Goal: Task Accomplishment & Management: Manage account settings

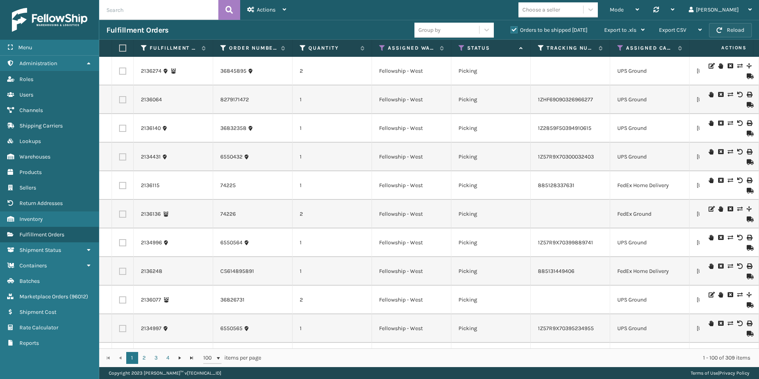
click at [725, 27] on button "Reload" at bounding box center [730, 30] width 43 height 14
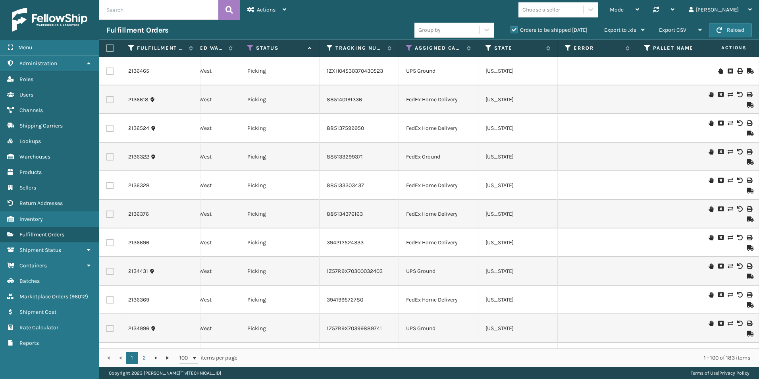
scroll to position [0, 212]
click at [408, 48] on icon at bounding box center [408, 47] width 6 height 7
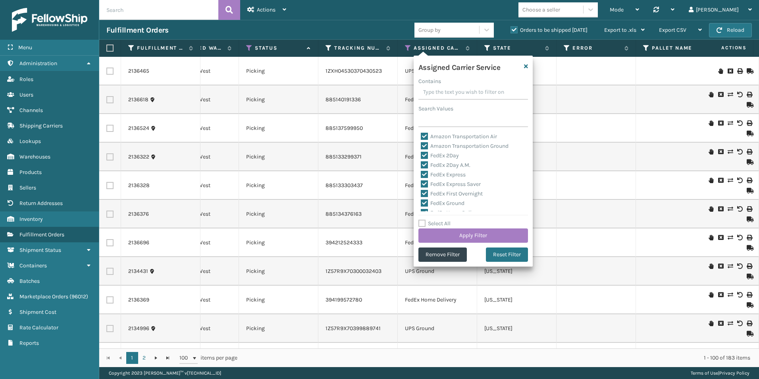
click at [437, 92] on input "Contains" at bounding box center [473, 92] width 110 height 14
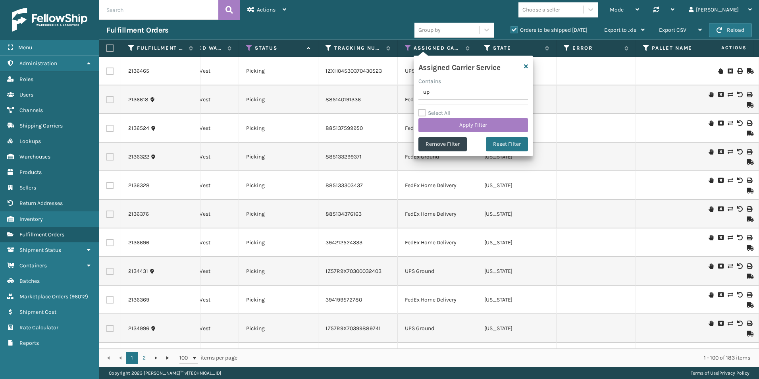
type input "ups"
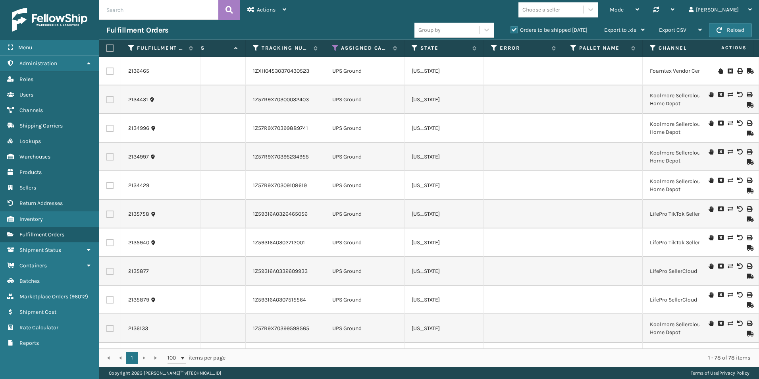
scroll to position [0, 0]
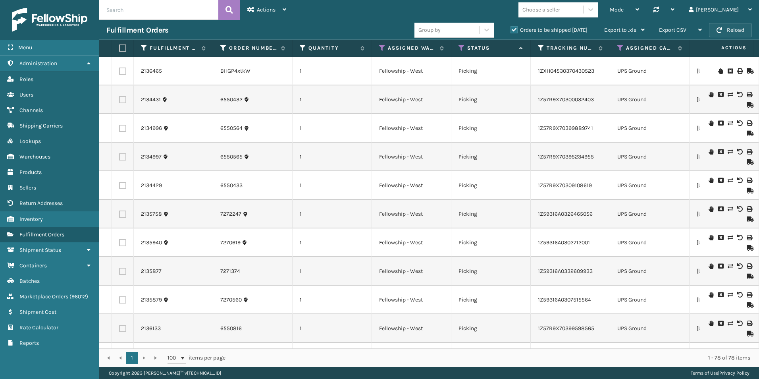
click at [728, 29] on button "Reload" at bounding box center [730, 30] width 43 height 14
click at [622, 45] on icon at bounding box center [620, 47] width 6 height 7
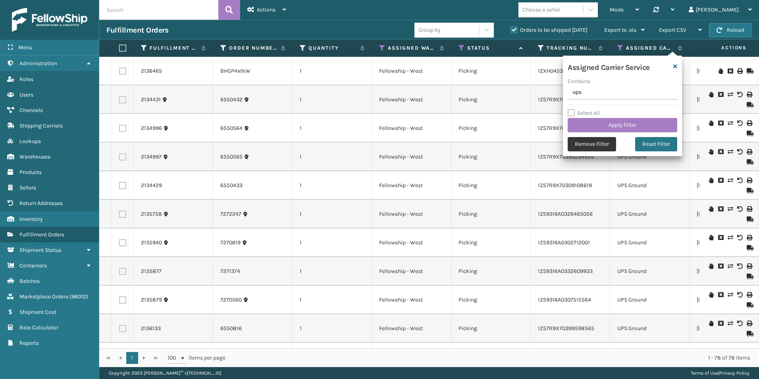
click at [599, 146] on button "Remove Filter" at bounding box center [591, 144] width 48 height 14
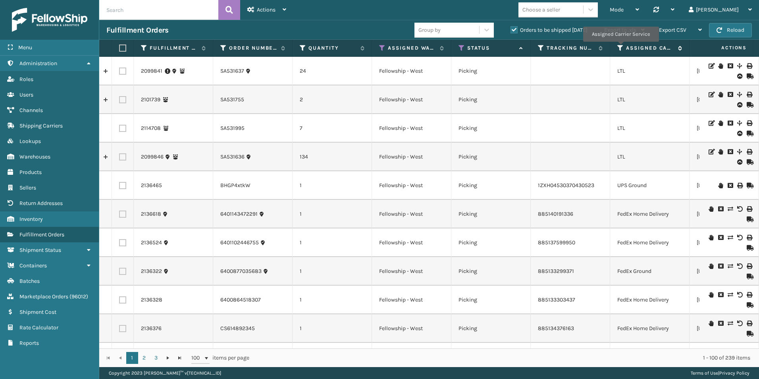
click at [620, 47] on icon at bounding box center [620, 47] width 6 height 7
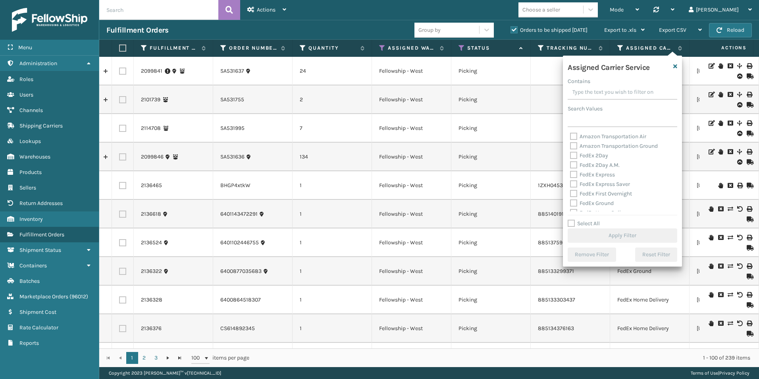
click at [571, 222] on label "Select All" at bounding box center [583, 223] width 32 height 7
click at [571, 219] on input "Select All" at bounding box center [626, 219] width 119 height 1
checkbox input "true"
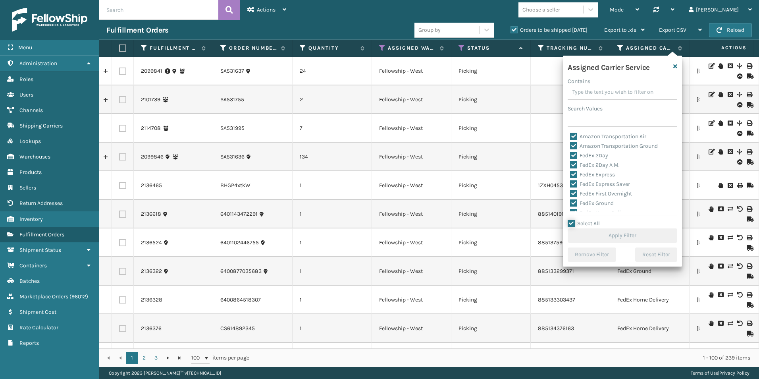
checkbox input "true"
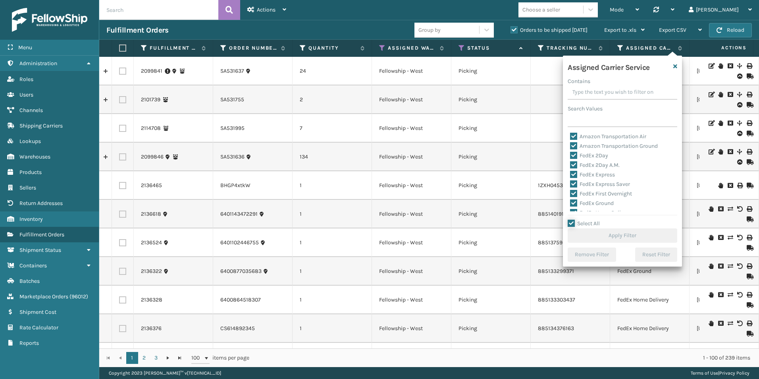
checkbox input "true"
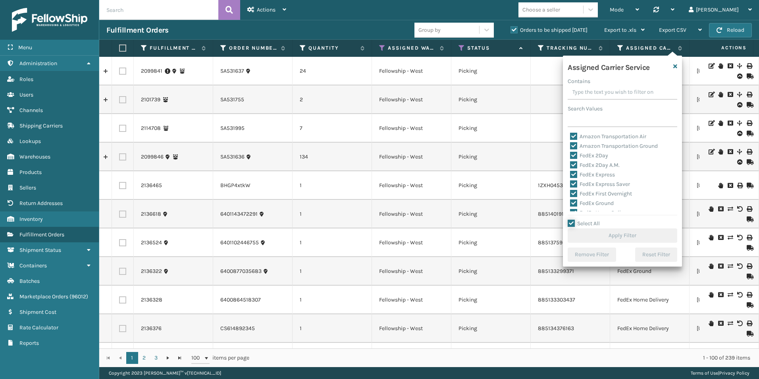
checkbox input "true"
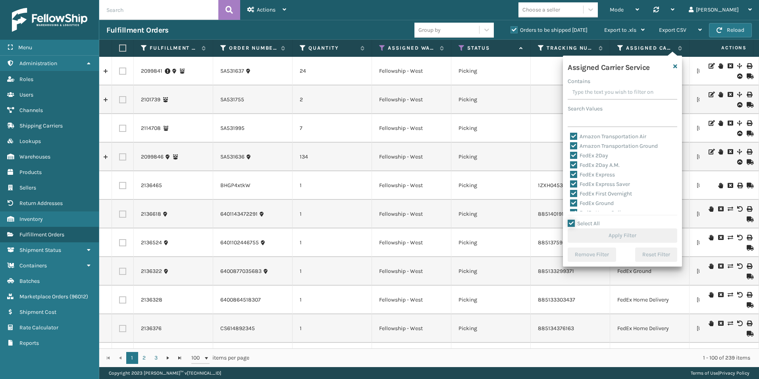
checkbox input "true"
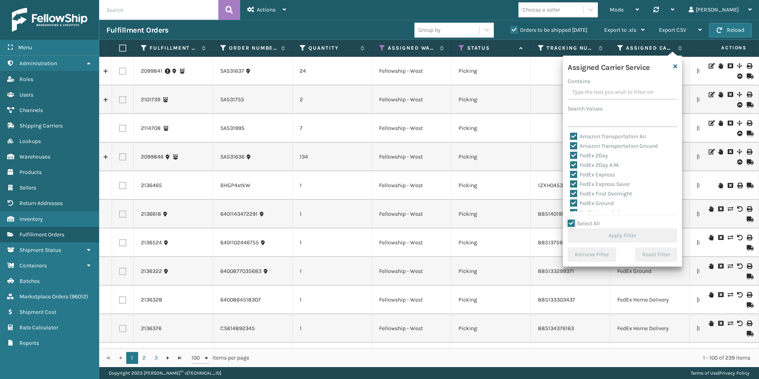
checkbox input "true"
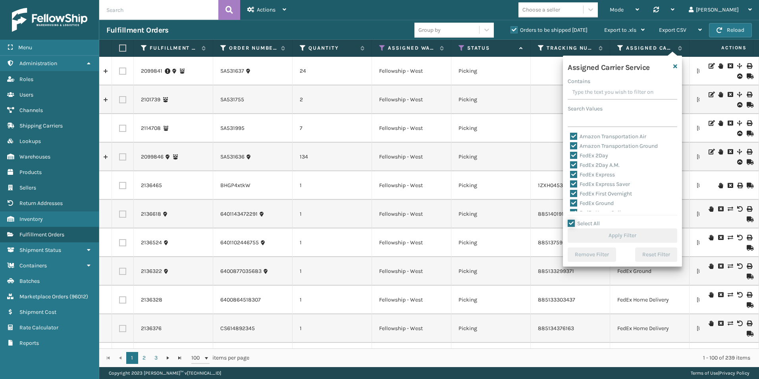
checkbox input "true"
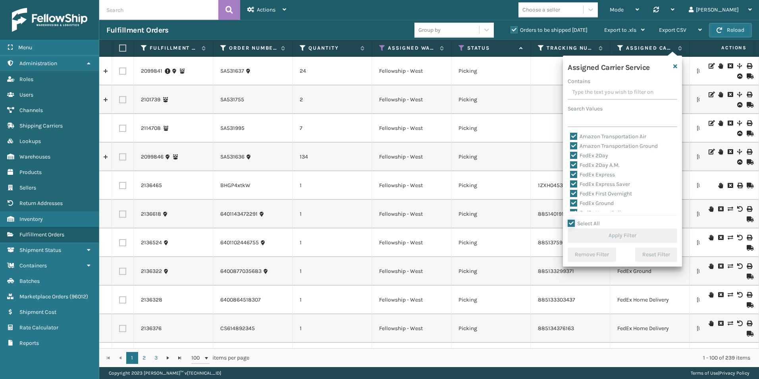
checkbox input "true"
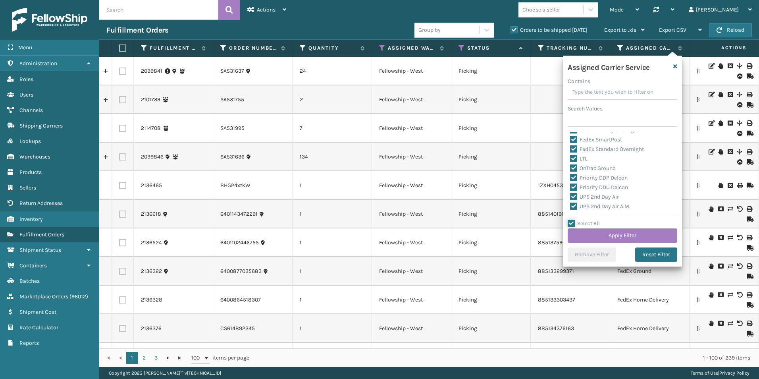
scroll to position [79, 0]
drag, startPoint x: 572, startPoint y: 170, endPoint x: 646, endPoint y: 210, distance: 83.8
click at [574, 170] on label "LTL" at bounding box center [578, 171] width 17 height 7
click at [570, 170] on input "LTL" at bounding box center [570, 169] width 0 height 5
checkbox input "false"
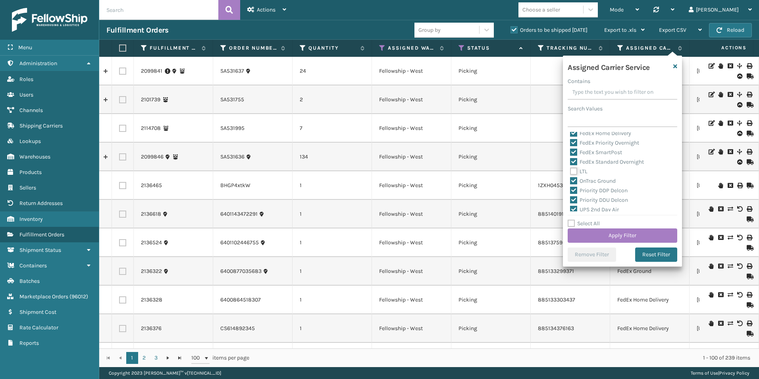
checkbox input "false"
click at [608, 233] on button "Apply Filter" at bounding box center [622, 235] width 110 height 14
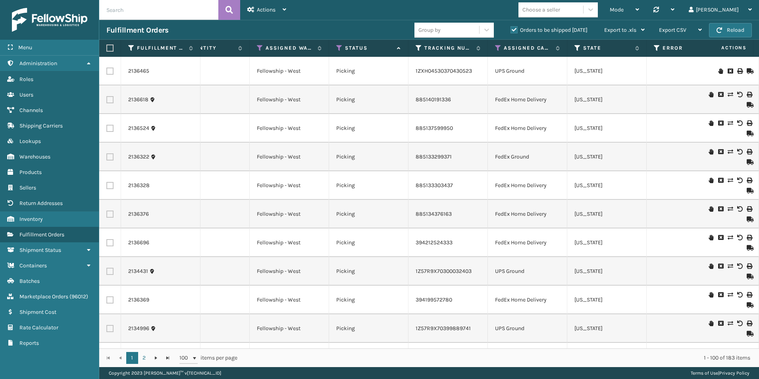
scroll to position [0, 0]
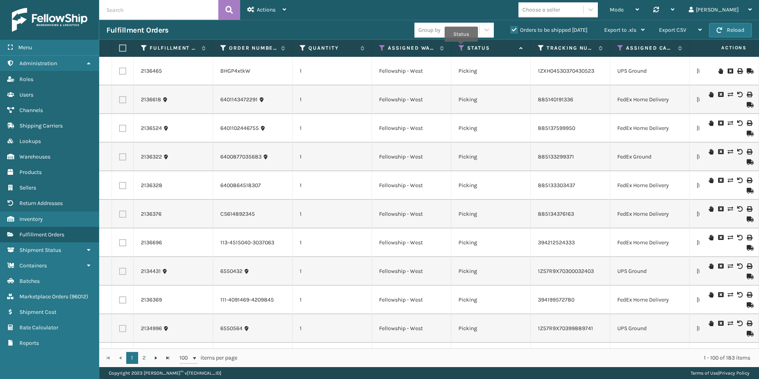
click at [461, 47] on icon at bounding box center [461, 47] width 6 height 7
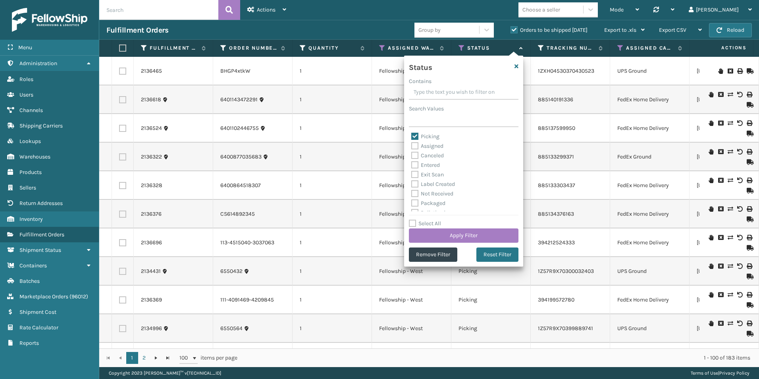
click at [417, 137] on label "Picking" at bounding box center [425, 136] width 28 height 7
click at [412, 137] on input "Picking" at bounding box center [411, 134] width 0 height 5
checkbox input "false"
click at [412, 146] on label "Assigned" at bounding box center [427, 145] width 32 height 7
click at [412, 146] on input "Assigned" at bounding box center [411, 143] width 0 height 5
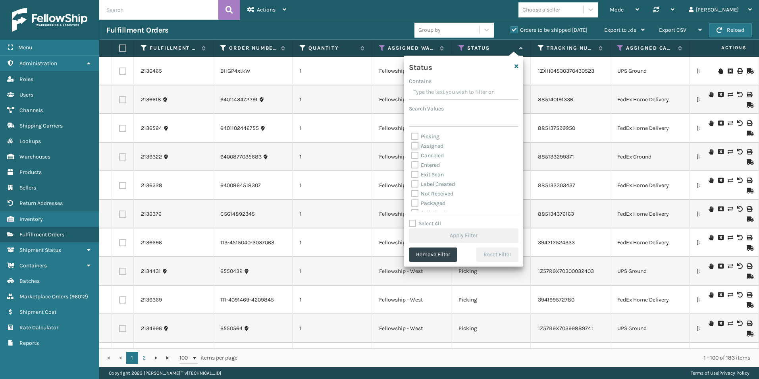
checkbox input "true"
click at [463, 236] on button "Apply Filter" at bounding box center [464, 235] width 110 height 14
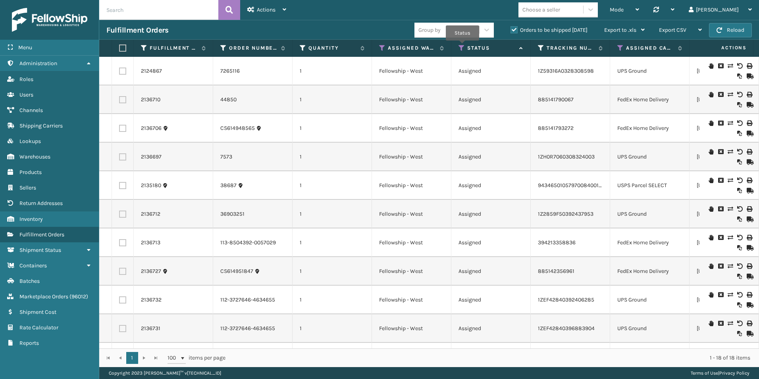
click at [462, 46] on icon at bounding box center [461, 47] width 6 height 7
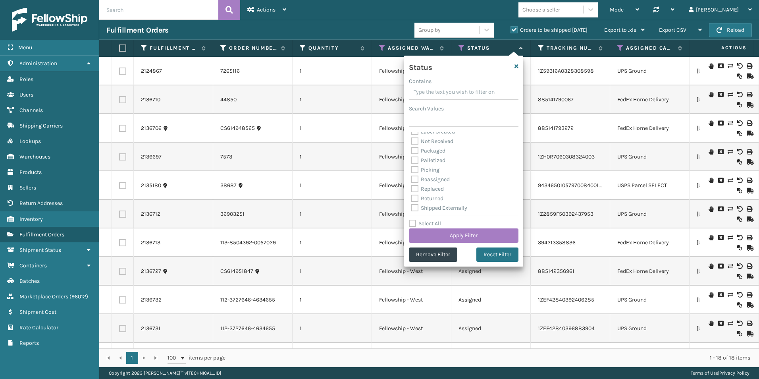
scroll to position [44, 0]
drag, startPoint x: 415, startPoint y: 166, endPoint x: 455, endPoint y: 185, distance: 43.3
click at [417, 166] on label "Picking" at bounding box center [425, 168] width 28 height 7
click at [412, 166] on input "Picking" at bounding box center [411, 165] width 0 height 5
checkbox input "true"
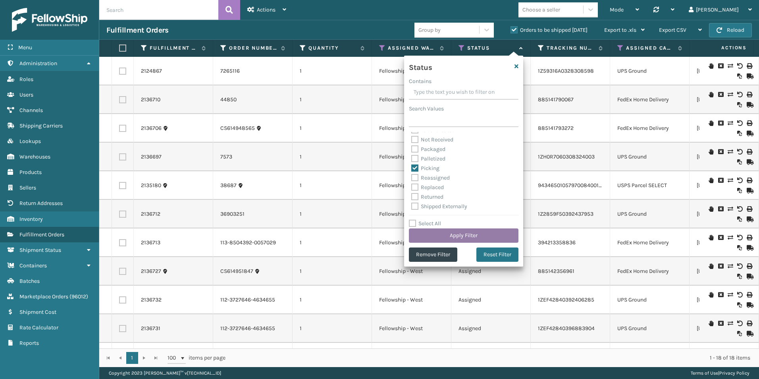
click at [465, 237] on button "Apply Filter" at bounding box center [464, 235] width 110 height 14
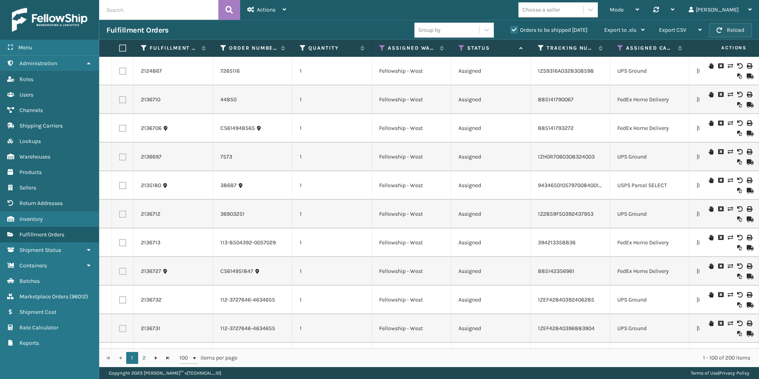
click at [737, 30] on button "Reload" at bounding box center [730, 30] width 43 height 14
click at [727, 29] on button "Reload" at bounding box center [730, 30] width 43 height 14
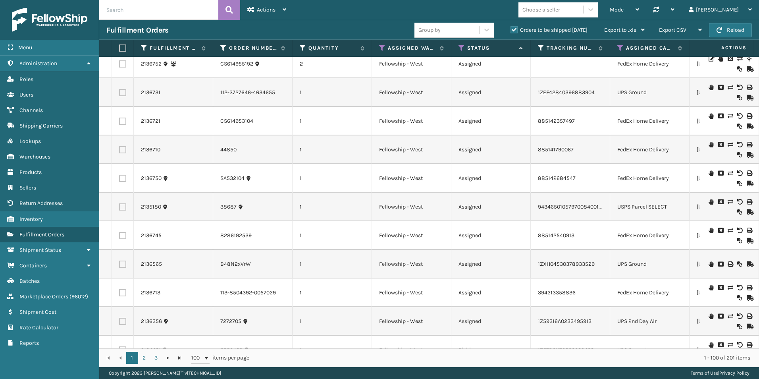
scroll to position [397, 0]
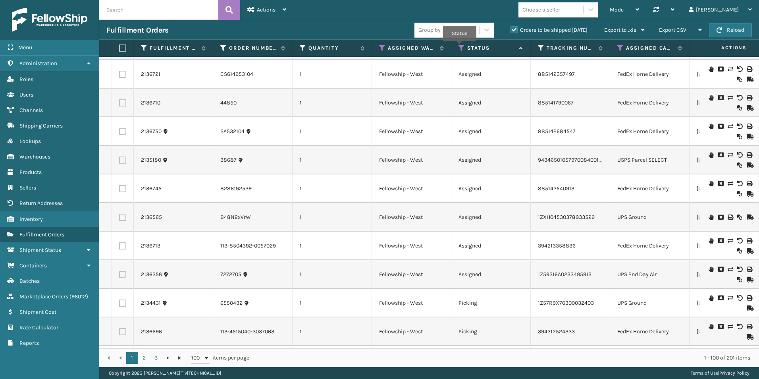
click at [460, 47] on icon at bounding box center [461, 47] width 6 height 7
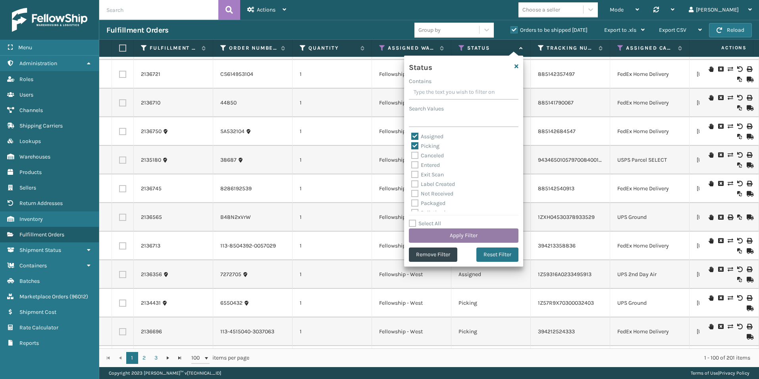
click at [469, 235] on button "Apply Filter" at bounding box center [464, 235] width 110 height 14
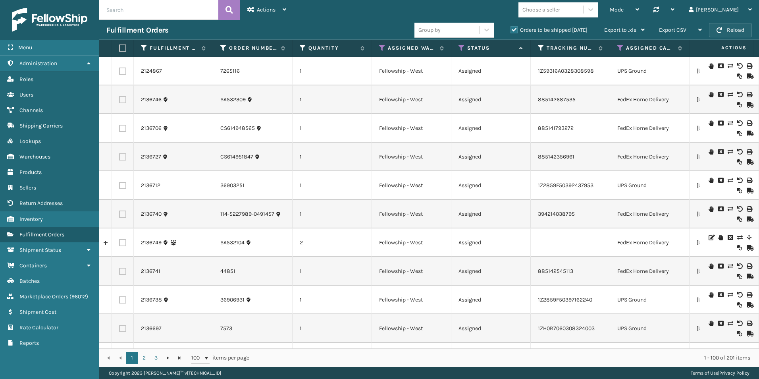
click at [735, 30] on button "Reload" at bounding box center [730, 30] width 43 height 14
click at [725, 31] on button "Reload" at bounding box center [730, 30] width 43 height 14
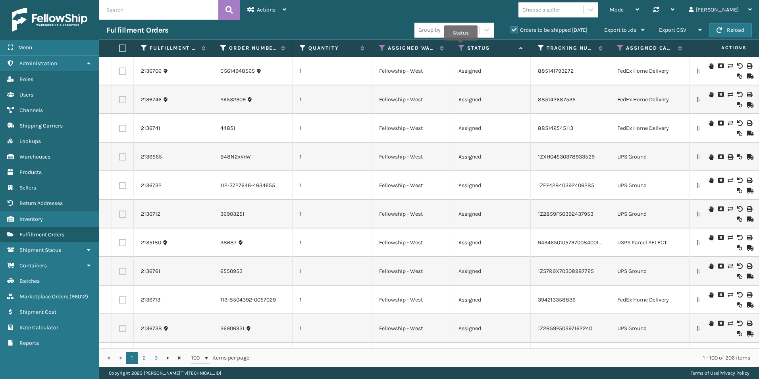
click at [461, 46] on icon at bounding box center [461, 47] width 6 height 7
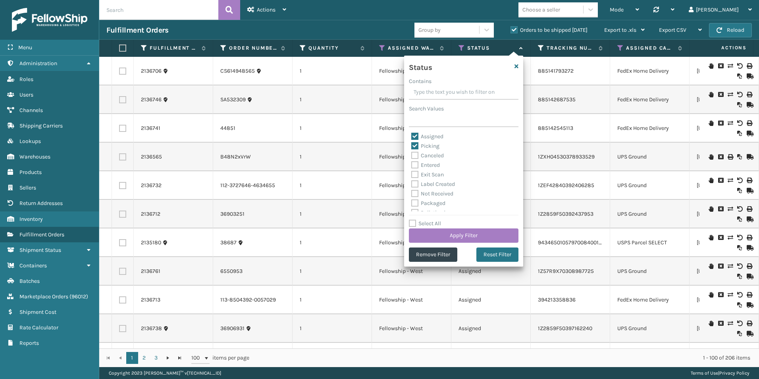
click at [412, 143] on label "Picking" at bounding box center [425, 145] width 28 height 7
click at [412, 143] on input "Picking" at bounding box center [411, 143] width 0 height 5
checkbox input "false"
click at [460, 237] on button "Apply Filter" at bounding box center [464, 235] width 110 height 14
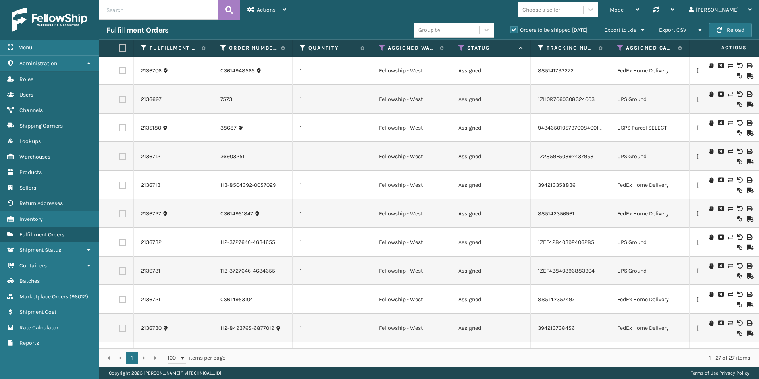
scroll to position [0, 0]
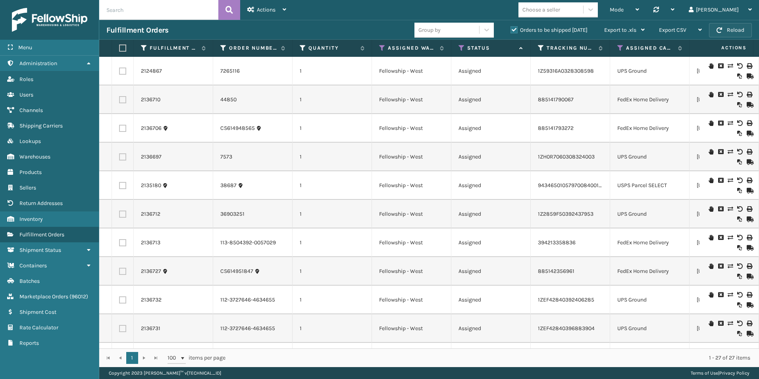
click at [733, 30] on button "Reload" at bounding box center [730, 30] width 43 height 14
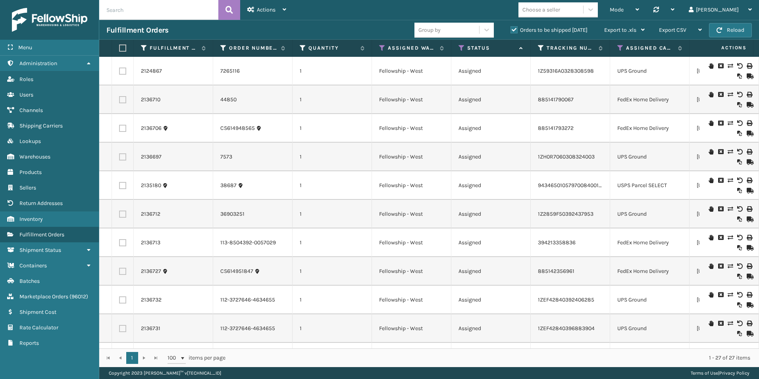
click at [733, 30] on button "Reload" at bounding box center [730, 30] width 43 height 14
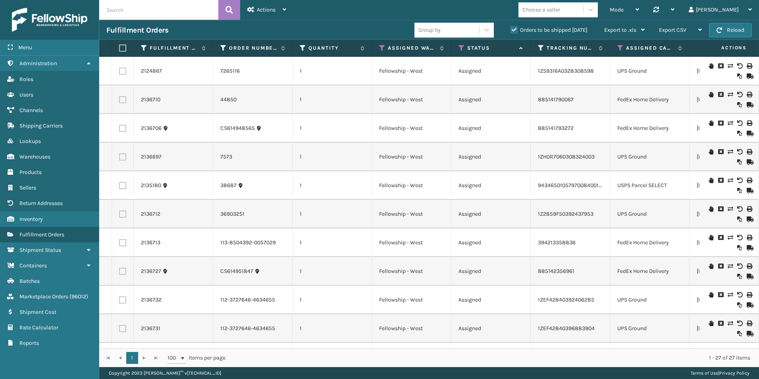
click at [733, 30] on button "Reload" at bounding box center [730, 30] width 43 height 14
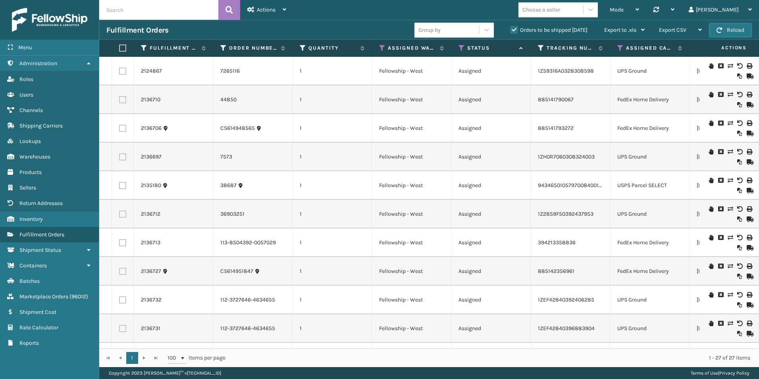
click at [733, 30] on button "Reload" at bounding box center [730, 30] width 43 height 14
